Goal: Task Accomplishment & Management: Use online tool/utility

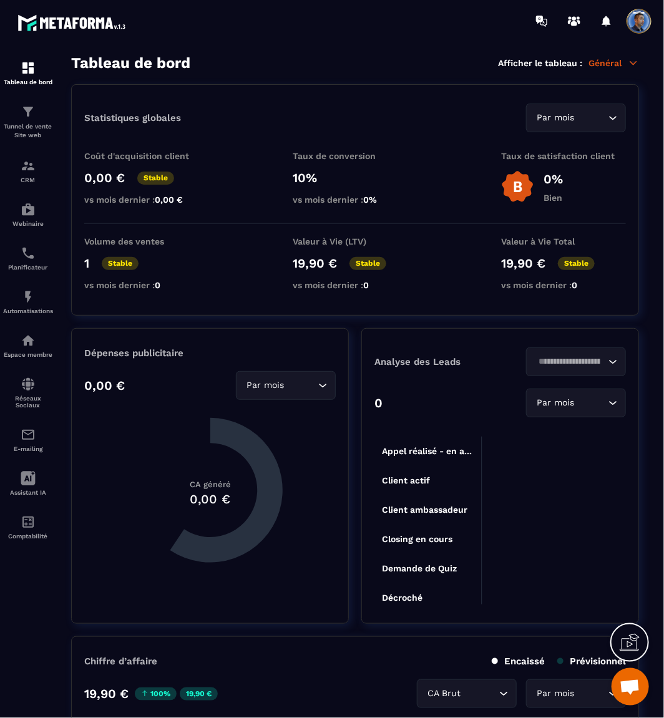
scroll to position [6224, 0]
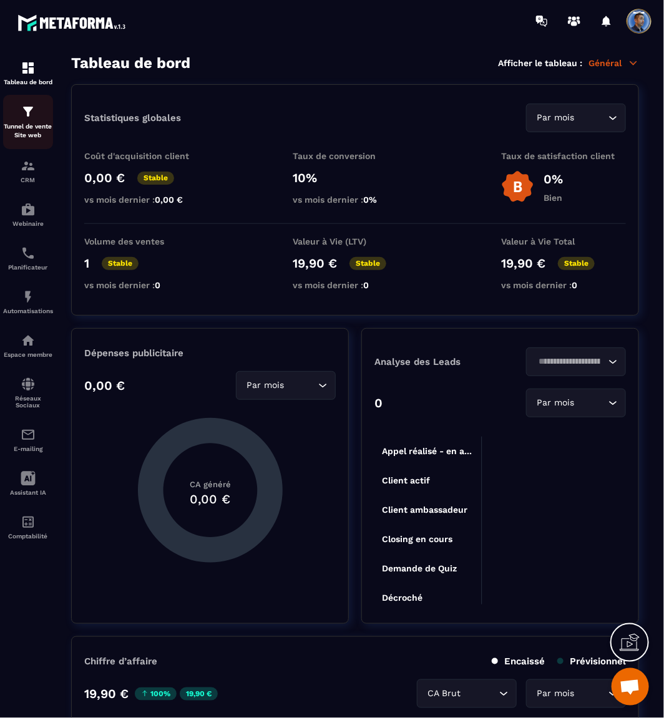
click at [30, 122] on p "Tunnel de vente Site web" at bounding box center [28, 130] width 50 height 17
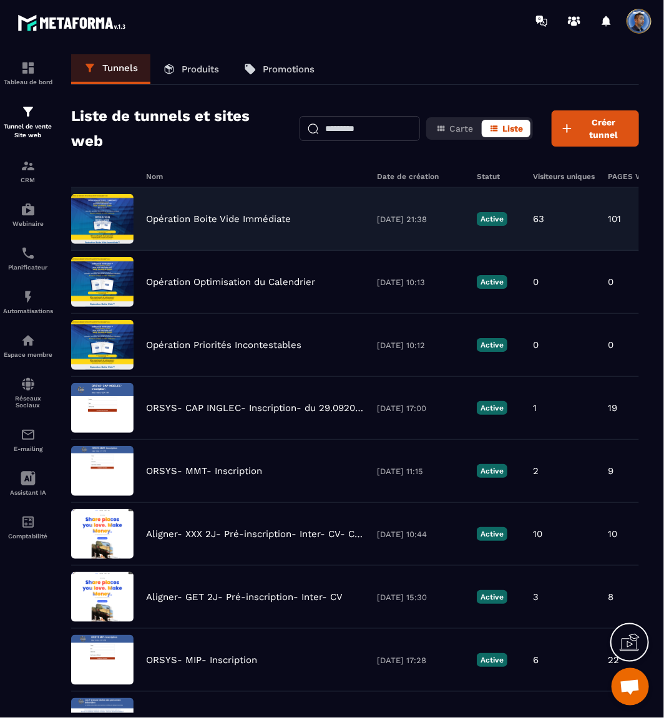
click at [211, 216] on p "Opération Boite Vide Immédiate" at bounding box center [218, 218] width 145 height 11
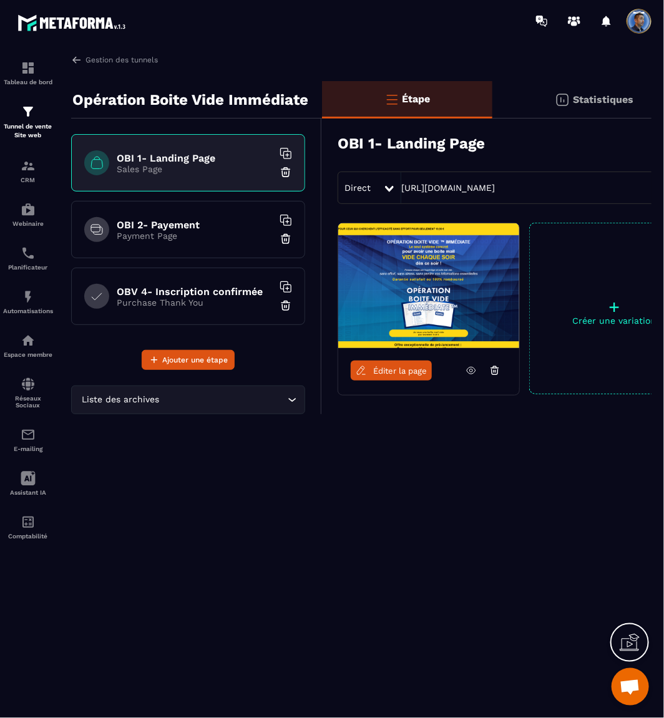
click at [427, 291] on img at bounding box center [428, 285] width 181 height 125
click at [417, 376] on link "Éditer la page" at bounding box center [391, 371] width 81 height 20
